Goal: Browse casually

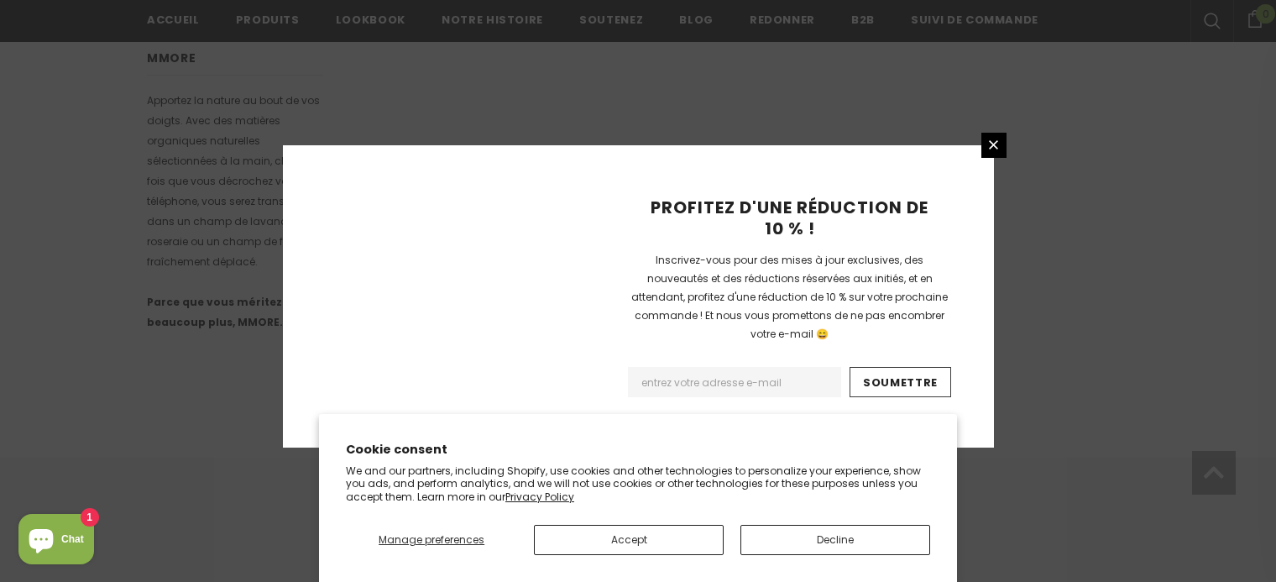
scroll to position [1180, 0]
